Goal: Task Accomplishment & Management: Use online tool/utility

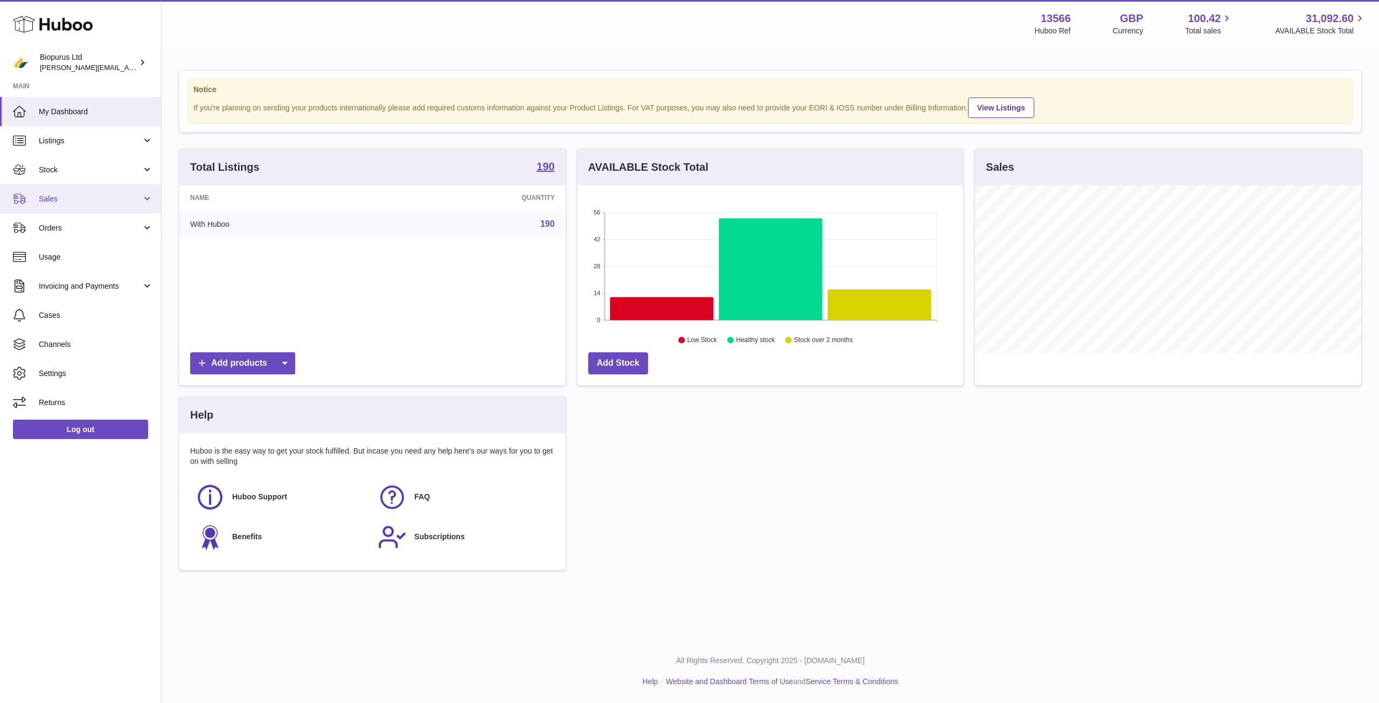
click at [78, 194] on span "Sales" at bounding box center [90, 199] width 103 height 10
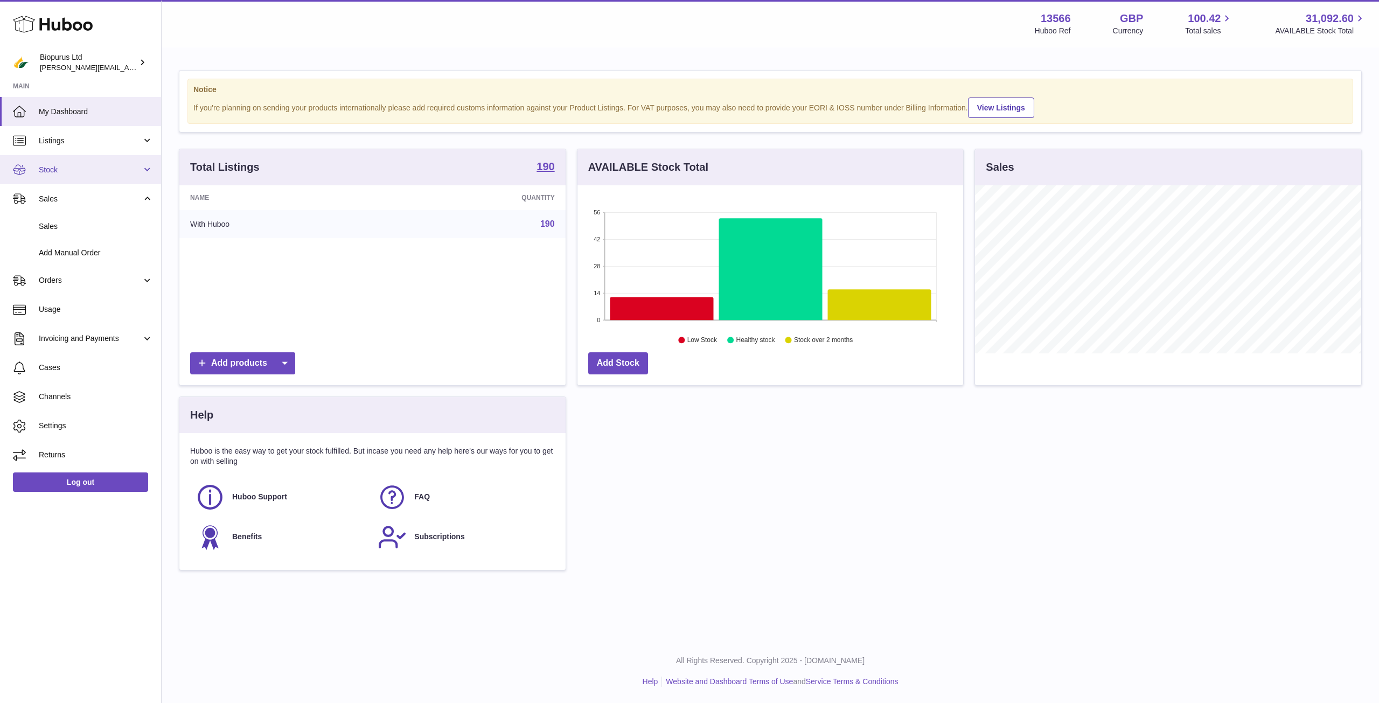
click at [75, 174] on span "Stock" at bounding box center [90, 170] width 103 height 10
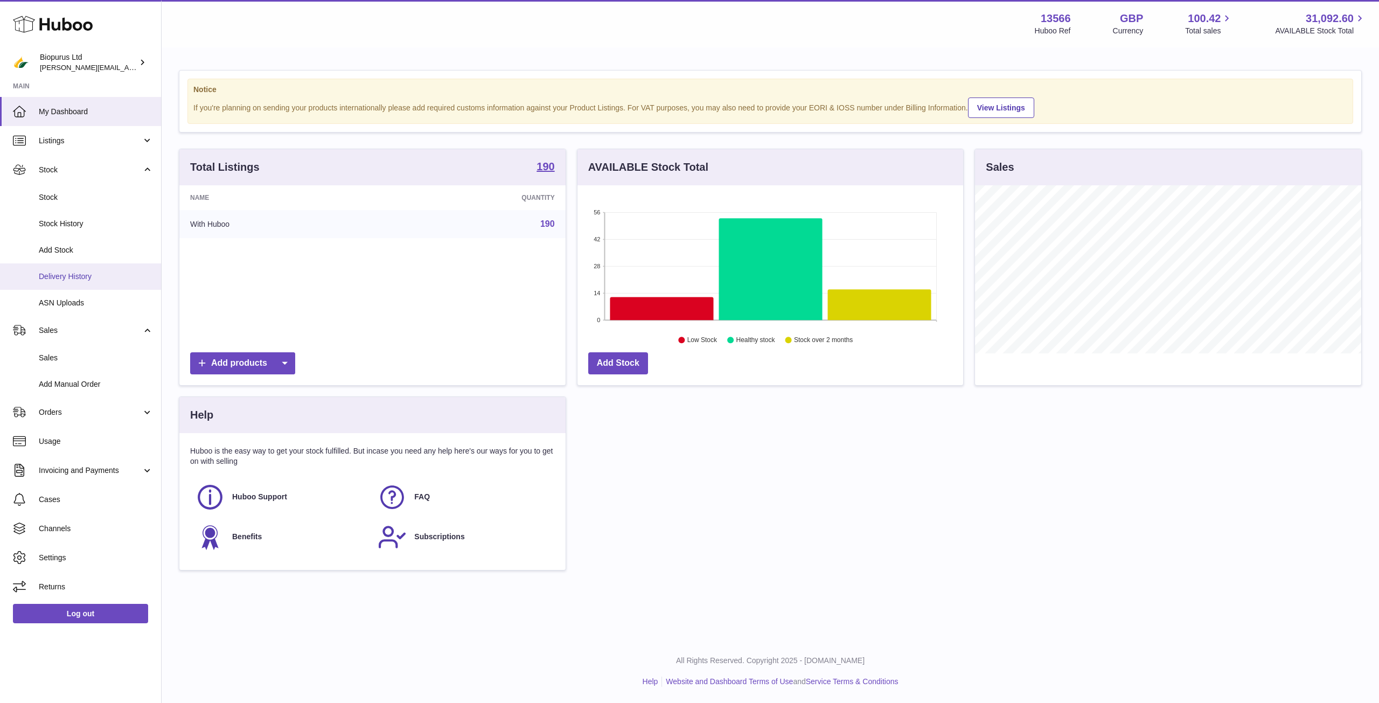
click at [94, 282] on link "Delivery History" at bounding box center [80, 276] width 161 height 26
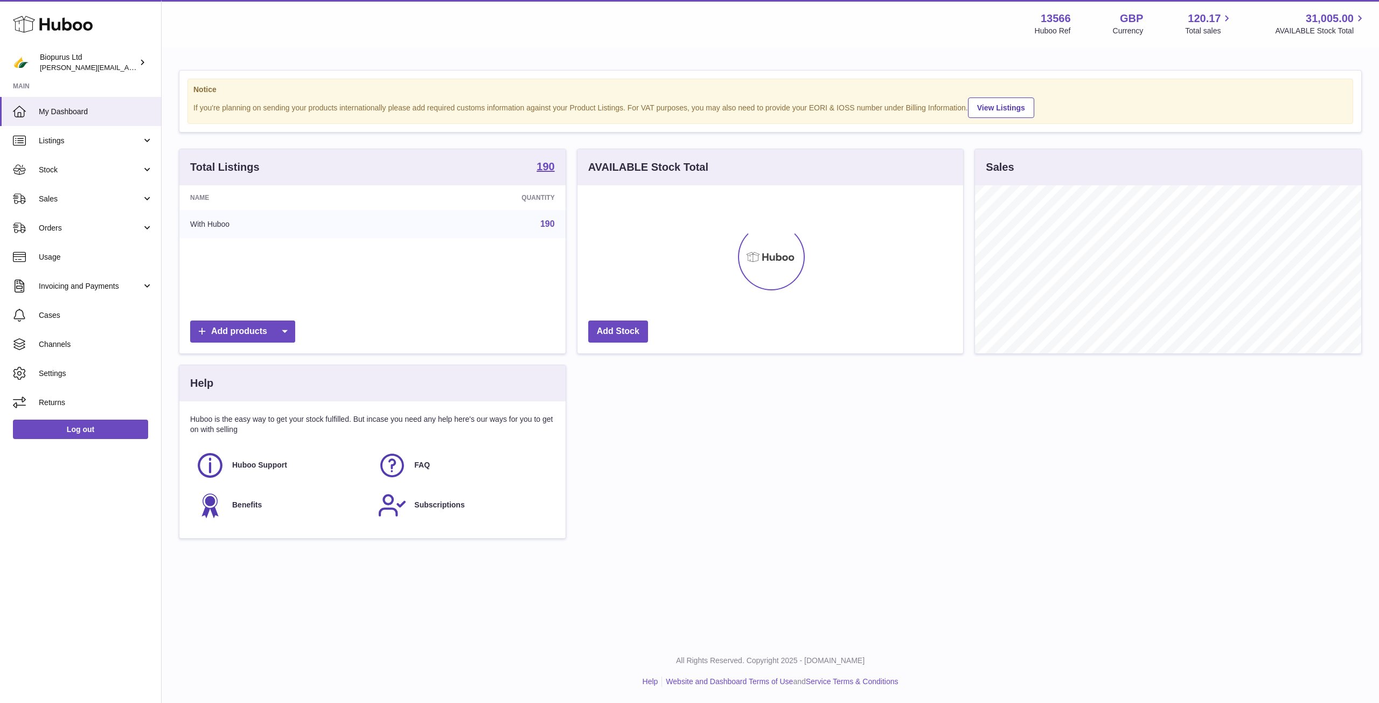
scroll to position [168, 386]
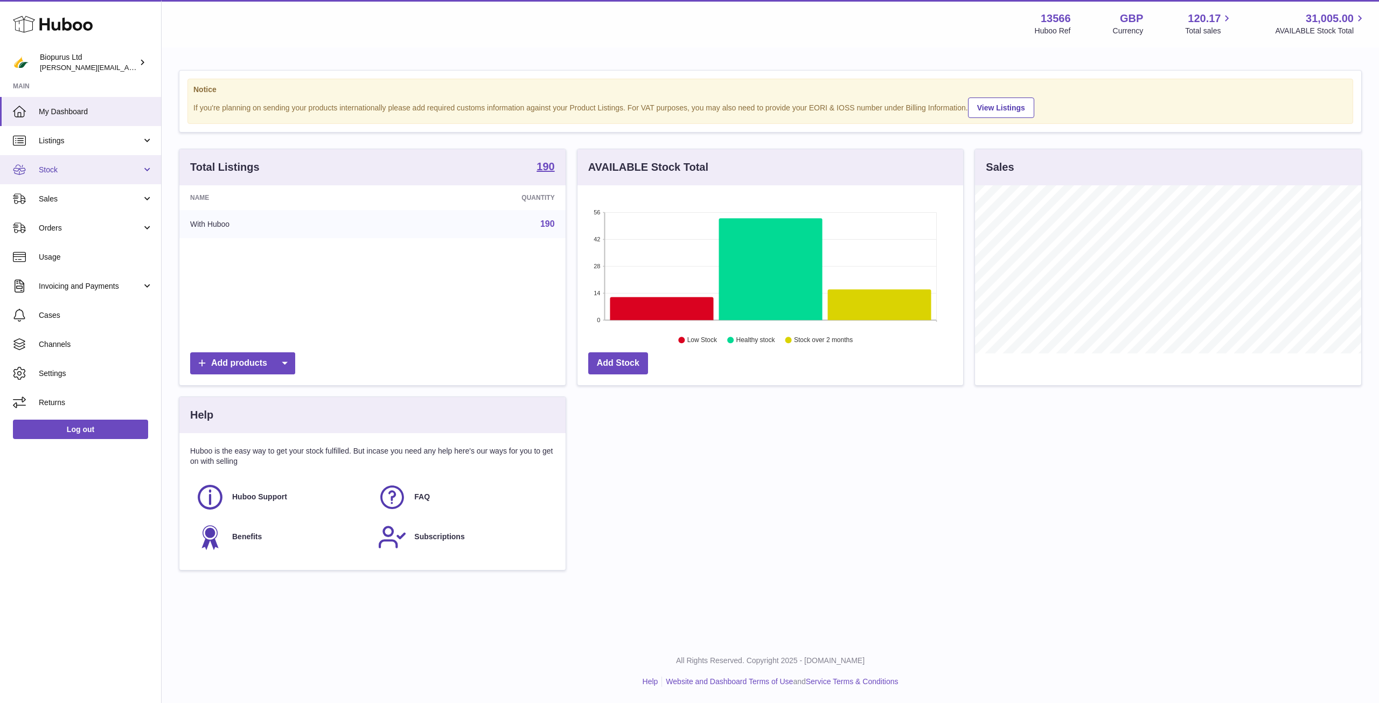
click at [61, 173] on span "Stock" at bounding box center [90, 170] width 103 height 10
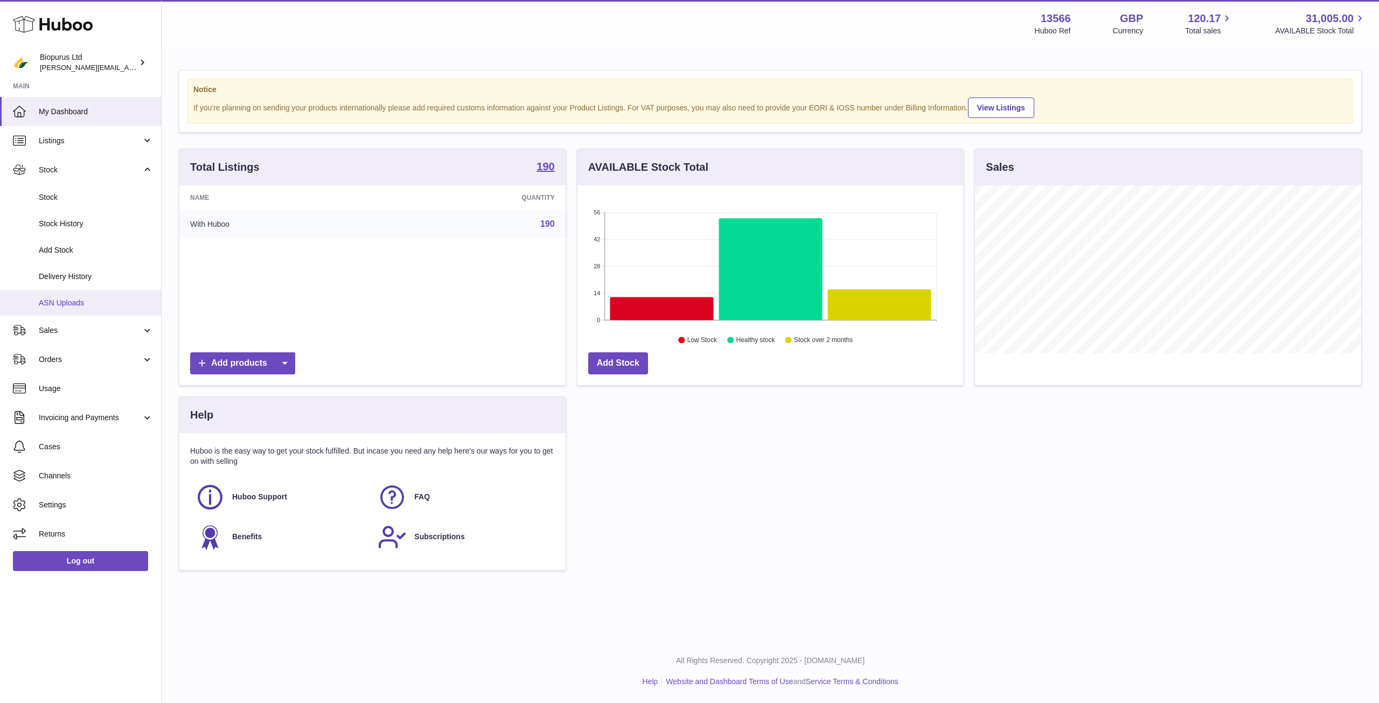
click at [77, 295] on link "ASN Uploads" at bounding box center [80, 303] width 161 height 26
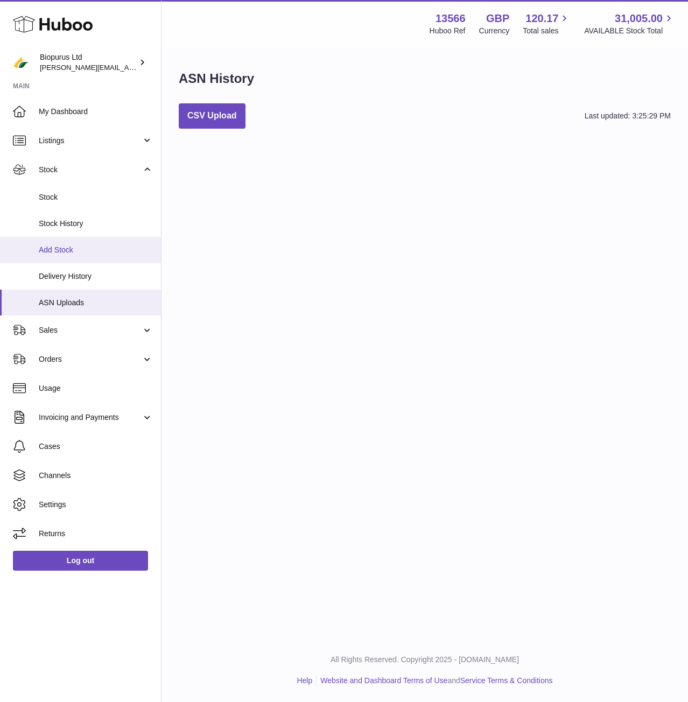
click at [61, 253] on span "Add Stock" at bounding box center [96, 250] width 114 height 10
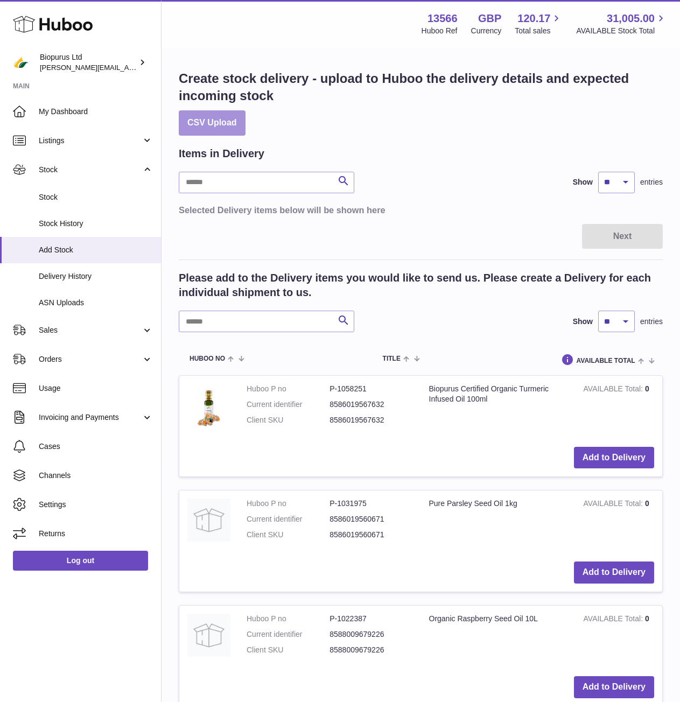
click at [223, 131] on button "CSV Upload" at bounding box center [212, 122] width 67 height 25
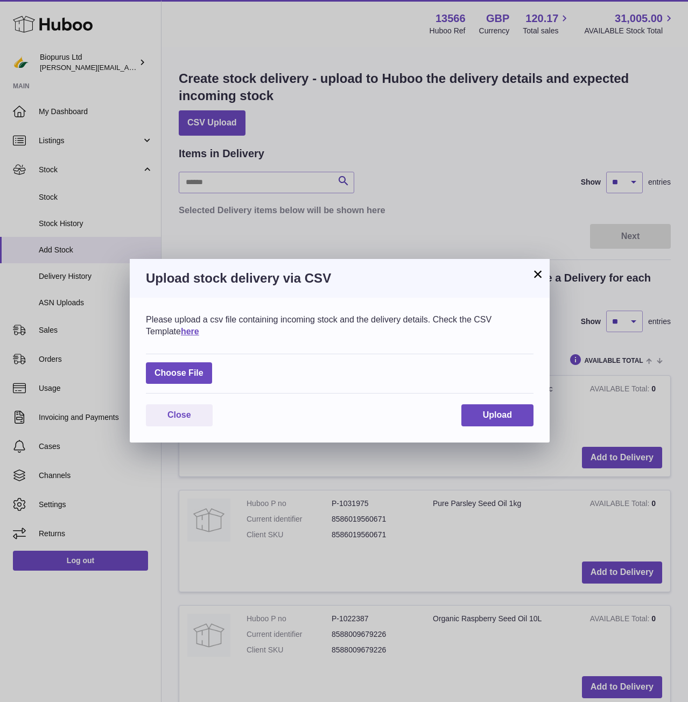
click at [536, 276] on button "×" at bounding box center [538, 274] width 13 height 13
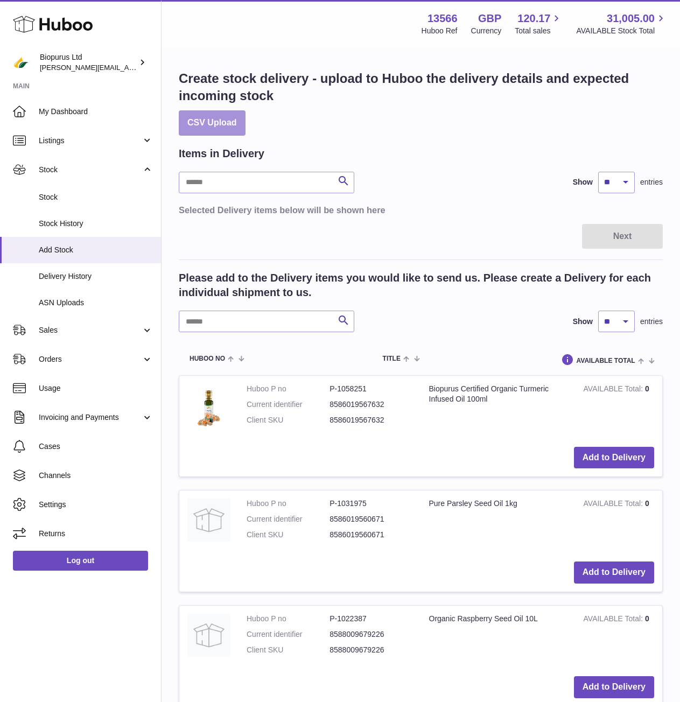
click at [211, 124] on button "CSV Upload" at bounding box center [212, 122] width 67 height 25
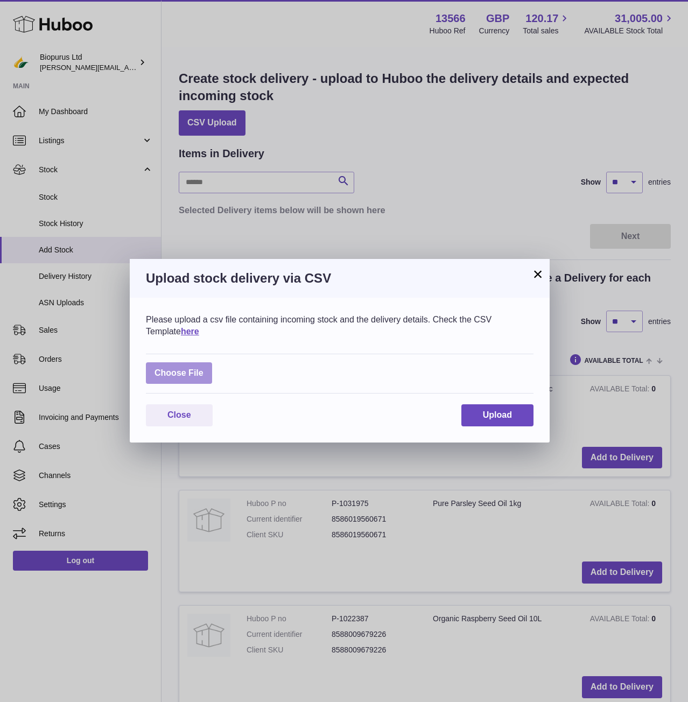
click at [201, 372] on label at bounding box center [179, 373] width 66 height 22
click at [204, 368] on input "file" at bounding box center [204, 368] width 1 height 1
click at [539, 270] on button "×" at bounding box center [538, 274] width 13 height 13
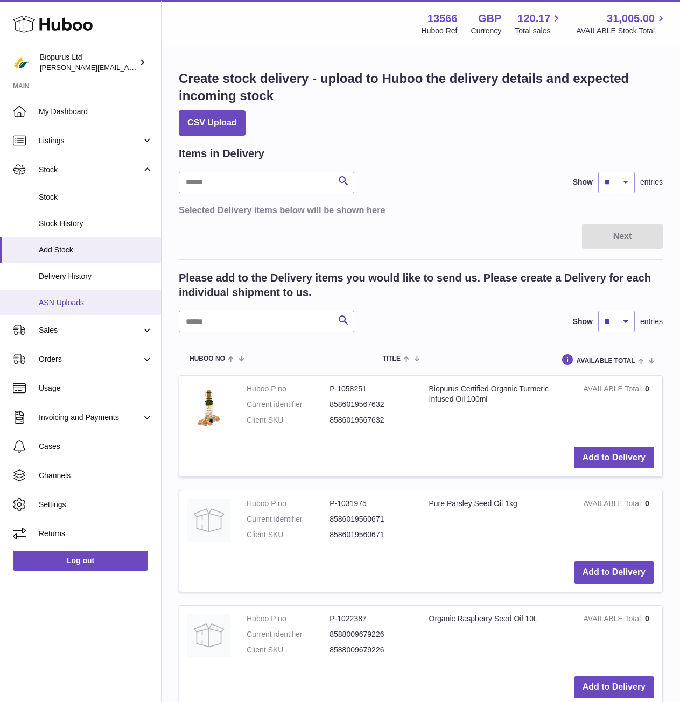
click at [61, 298] on span "ASN Uploads" at bounding box center [96, 303] width 114 height 10
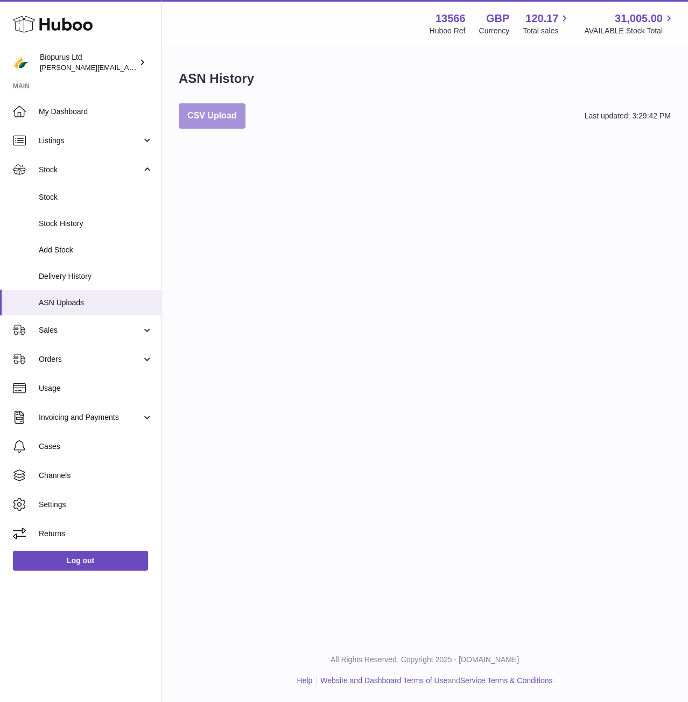
click at [218, 114] on button "CSV Upload" at bounding box center [212, 115] width 67 height 25
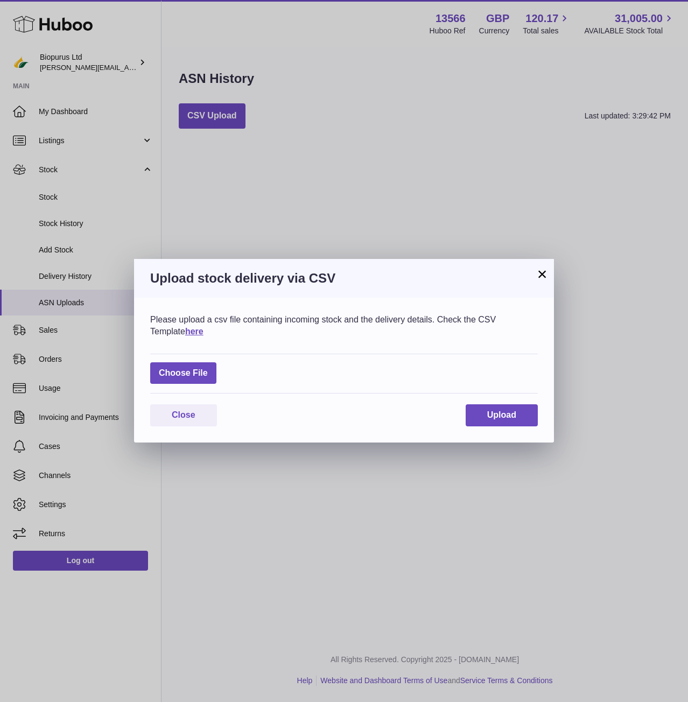
click at [537, 275] on button "×" at bounding box center [542, 274] width 13 height 13
